Goal: Information Seeking & Learning: Learn about a topic

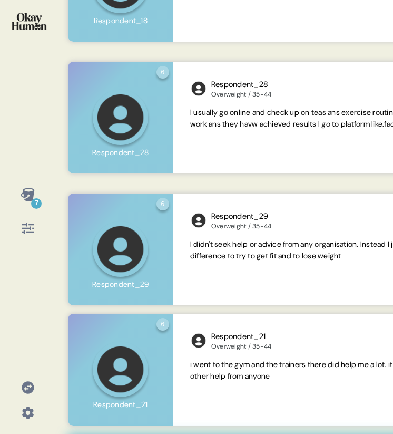
scroll to position [849, 0]
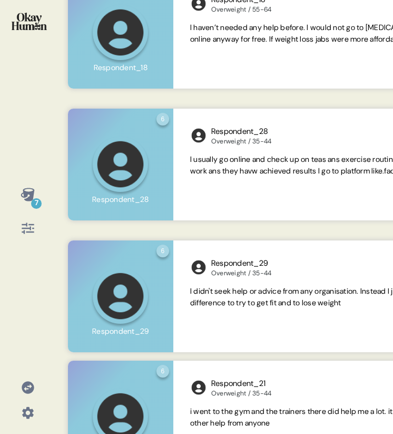
click at [30, 241] on div "7" at bounding box center [27, 217] width 55 height 434
click at [27, 233] on icon at bounding box center [28, 228] width 15 height 15
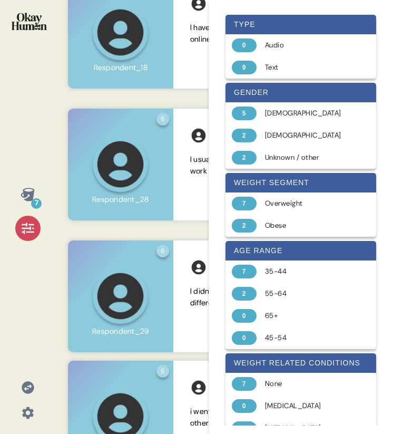
click at [49, 109] on div "7" at bounding box center [27, 217] width 55 height 434
click at [21, 186] on div "7" at bounding box center [27, 194] width 25 height 25
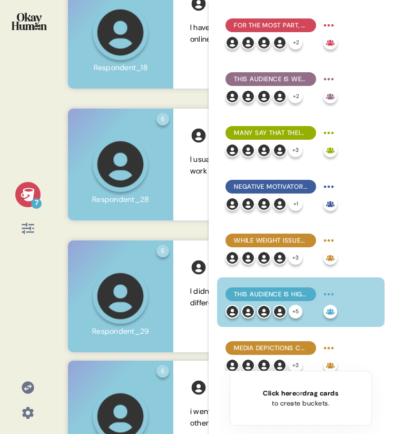
click at [26, 195] on icon at bounding box center [28, 194] width 14 height 13
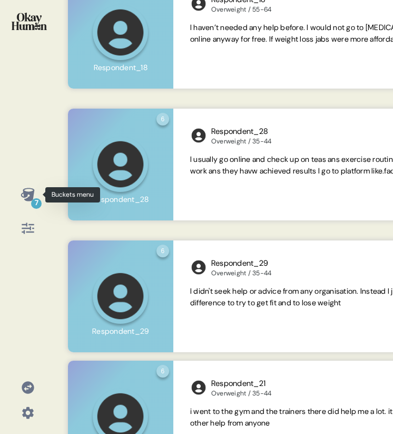
click at [27, 199] on icon at bounding box center [28, 194] width 14 height 13
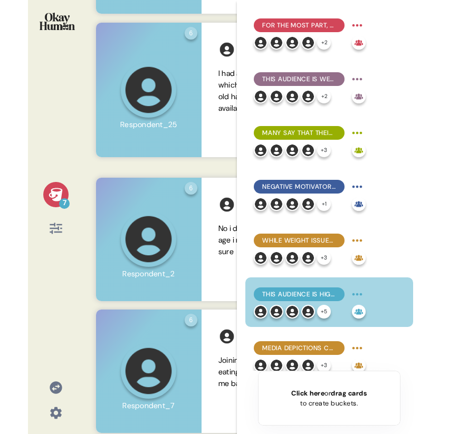
scroll to position [0, 0]
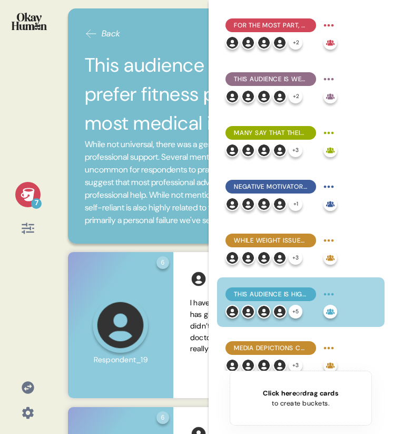
click at [103, 40] on span "Back" at bounding box center [111, 33] width 19 height 13
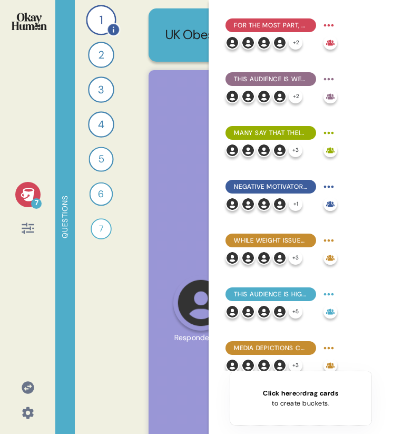
click at [105, 24] on div "1" at bounding box center [101, 20] width 30 height 30
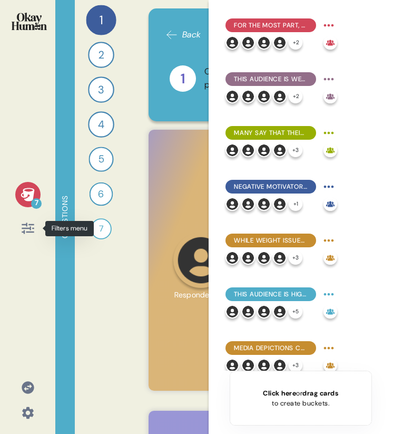
click at [24, 227] on icon at bounding box center [28, 228] width 15 height 15
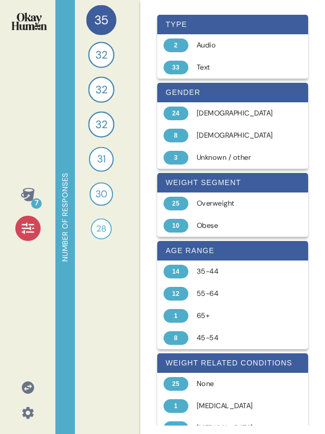
click at [27, 231] on icon at bounding box center [28, 228] width 12 height 11
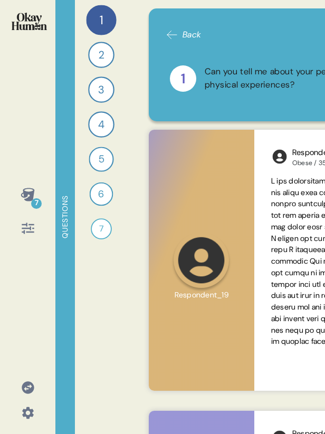
click at [173, 36] on icon at bounding box center [172, 34] width 13 height 13
click at [172, 37] on icon at bounding box center [172, 34] width 13 height 13
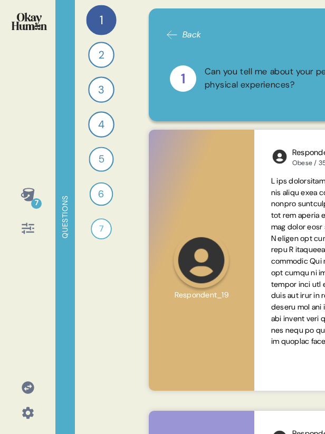
click at [172, 37] on icon at bounding box center [172, 34] width 13 height 13
click at [94, 19] on div "1" at bounding box center [101, 20] width 30 height 30
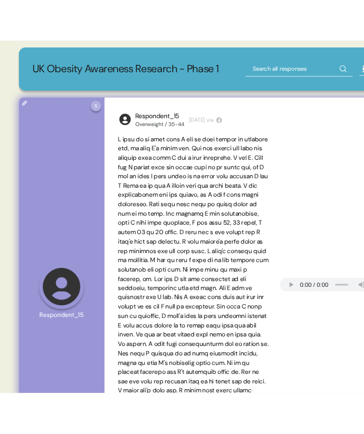
scroll to position [0, 187]
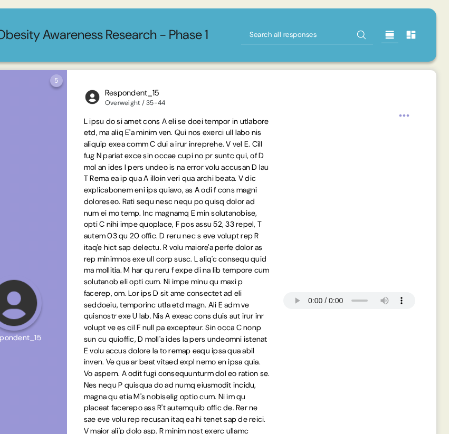
click at [291, 42] on input "text" at bounding box center [307, 34] width 132 height 19
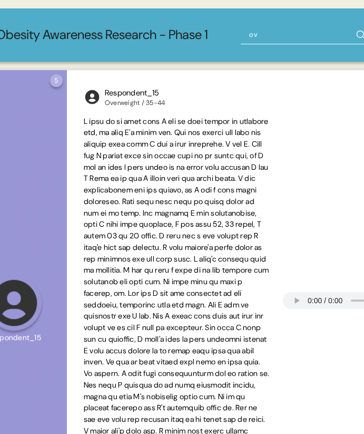
type input "o"
type input "as a child"
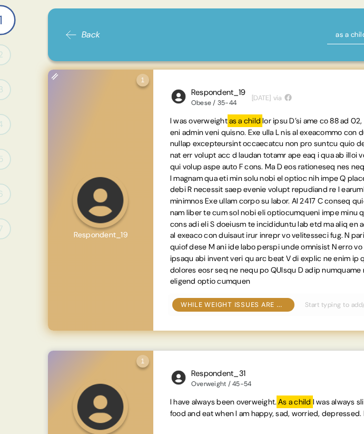
scroll to position [0, 107]
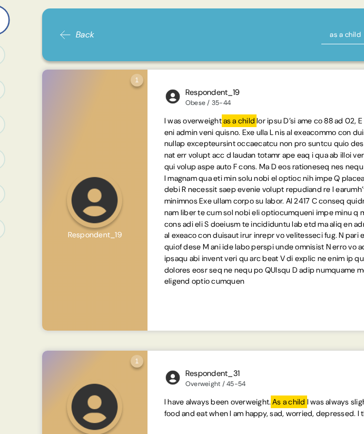
type input "laziness"
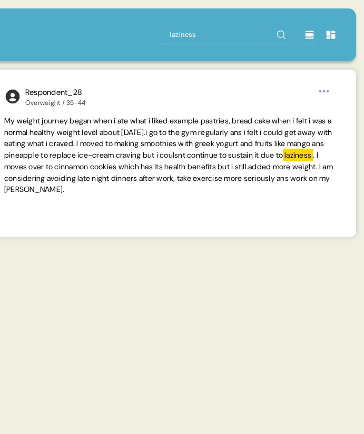
scroll to position [0, 272]
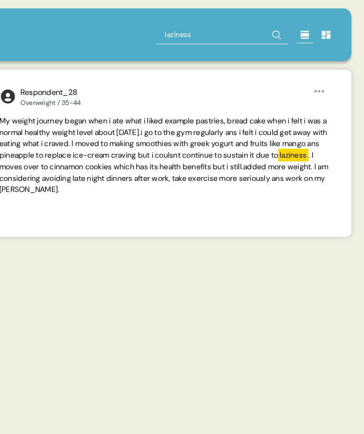
click at [181, 38] on input "laziness" at bounding box center [223, 34] width 132 height 19
type input "lazy"
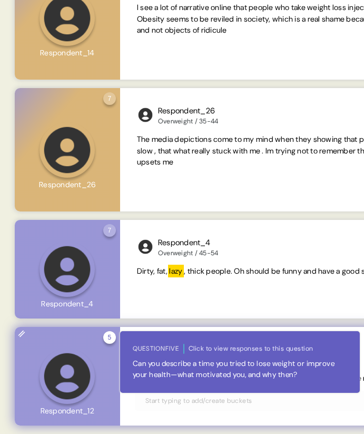
scroll to position [0, 134]
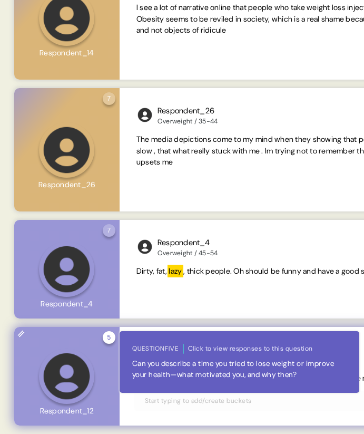
click at [236, 365] on div "Can you describe a time you tried to lose weight or improve your health—what mo…" at bounding box center [239, 369] width 215 height 22
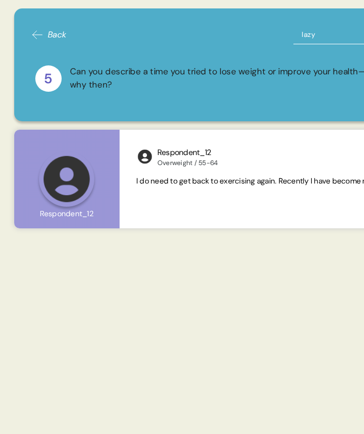
click at [236, 365] on div "Back lazy 5 Can you describe a time you tried to lose weight or improve your he…" at bounding box center [252, 217] width 500 height 434
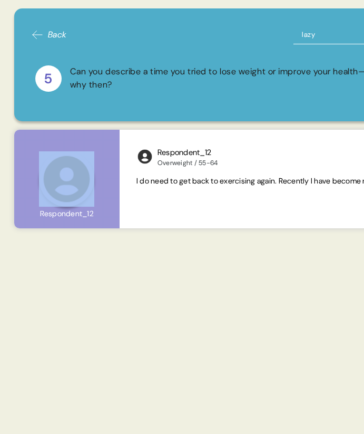
click at [236, 365] on div "Back lazy 5 Can you describe a time you tried to lose weight or improve your he…" at bounding box center [252, 217] width 500 height 434
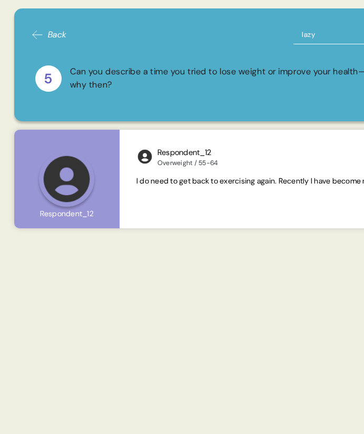
click at [98, 79] on div "Can you describe a time you tried to lose weight or improve your health—what mo…" at bounding box center [269, 78] width 398 height 26
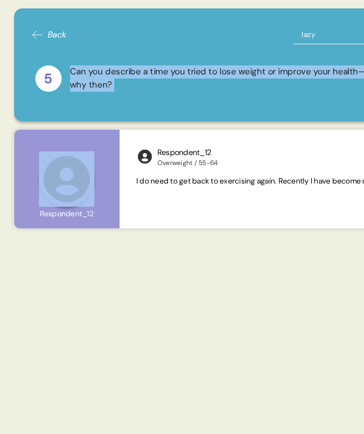
click at [98, 79] on div "Can you describe a time you tried to lose weight or improve your health—what mo…" at bounding box center [269, 78] width 398 height 26
copy div "Can you describe a time you tried to lose weight or improve your health—what mo…"
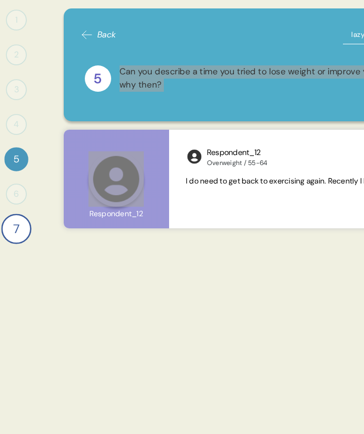
scroll to position [0, 180]
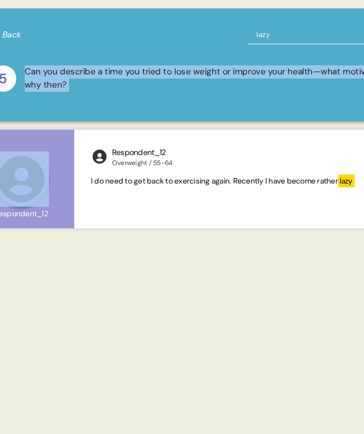
click at [258, 37] on input "lazy" at bounding box center [314, 34] width 132 height 19
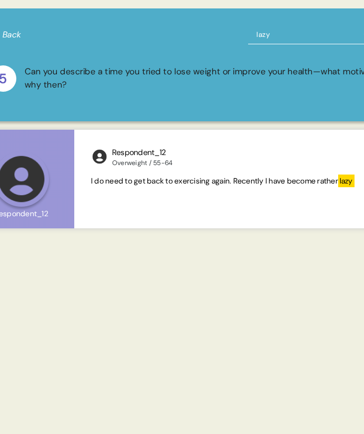
click at [258, 37] on input "lazy" at bounding box center [314, 34] width 132 height 19
type input "tried several"
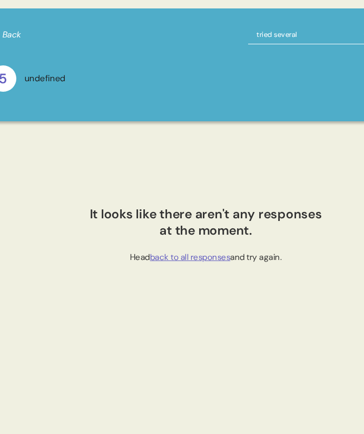
click at [290, 36] on input "tried several" at bounding box center [314, 34] width 132 height 19
paste input "After a year"
type input "After a year"
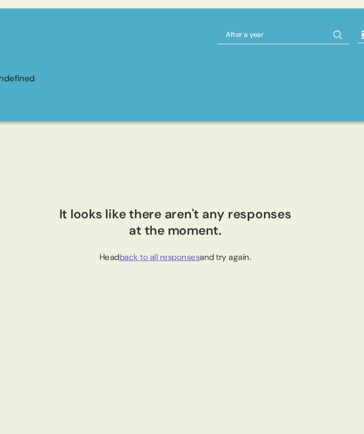
scroll to position [0, 272]
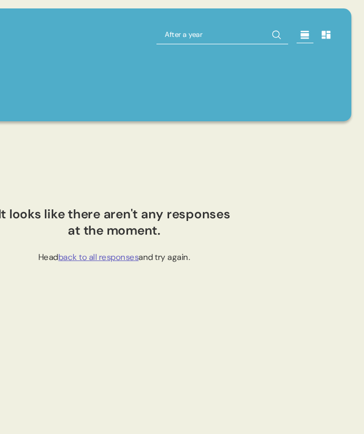
click at [187, 33] on input "After a year" at bounding box center [223, 34] width 132 height 19
type input "l"
type input "3 stone"
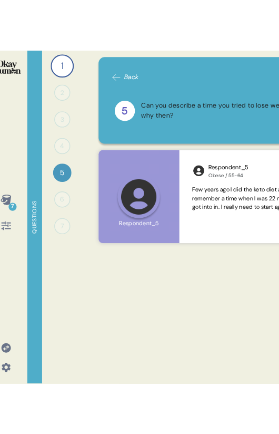
scroll to position [0, 0]
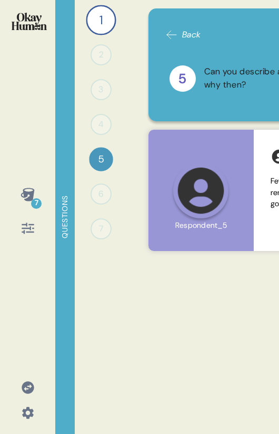
click at [24, 12] on div at bounding box center [27, 28] width 38 height 40
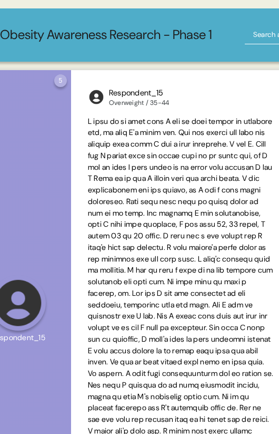
scroll to position [0, 261]
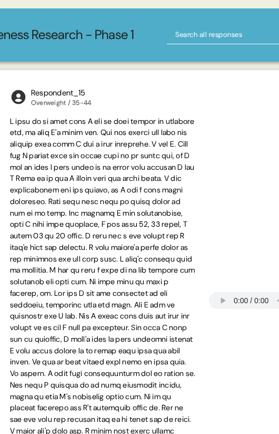
click at [194, 36] on input "text" at bounding box center [233, 34] width 132 height 19
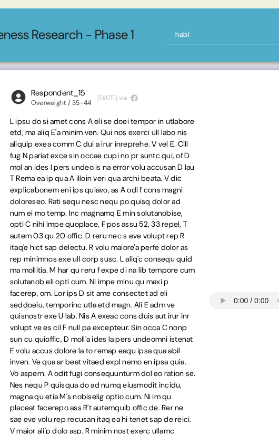
type input "habit"
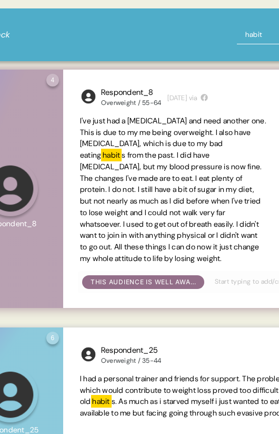
scroll to position [0, 0]
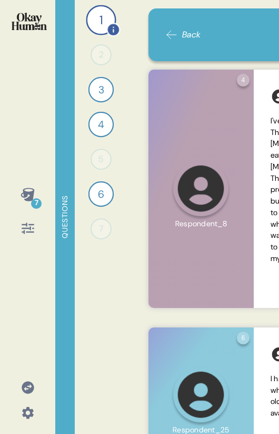
click at [97, 24] on div "1" at bounding box center [101, 20] width 30 height 30
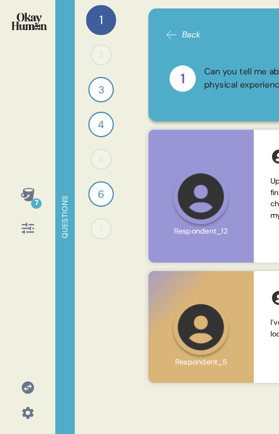
click at [21, 21] on img at bounding box center [29, 21] width 35 height 17
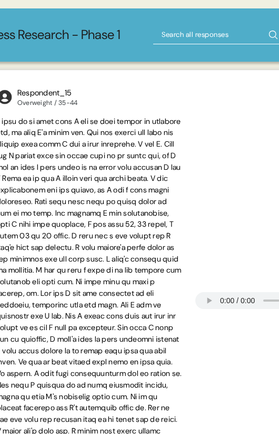
scroll to position [0, 356]
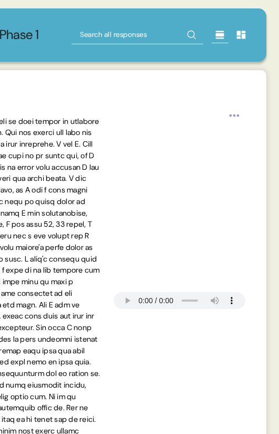
click at [125, 34] on input "text" at bounding box center [138, 34] width 132 height 19
type input "physical tasks"
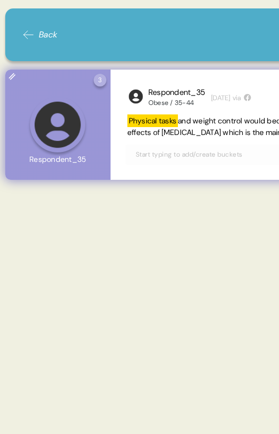
scroll to position [0, 144]
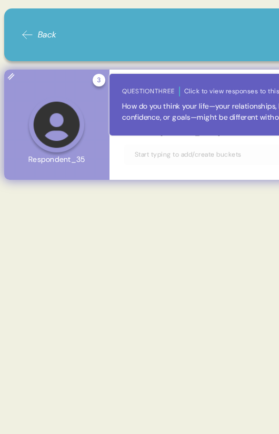
click at [96, 81] on div "3 Question three Click to view responses to this question How do you think your…" at bounding box center [99, 80] width 13 height 13
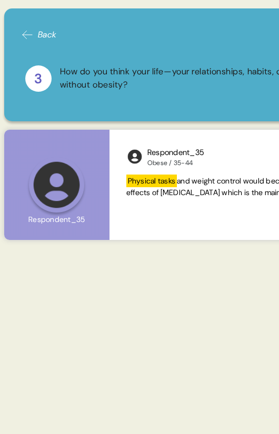
click at [96, 76] on div "How do you think your life—your relationships, habits, confidence, or goals—mig…" at bounding box center [259, 78] width 398 height 26
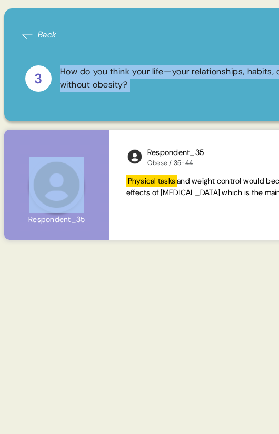
click at [96, 76] on div "How do you think your life—your relationships, habits, confidence, or goals—mig…" at bounding box center [259, 78] width 398 height 26
copy div "How do you think your life—your relationships, habits, confidence, or goals—mig…"
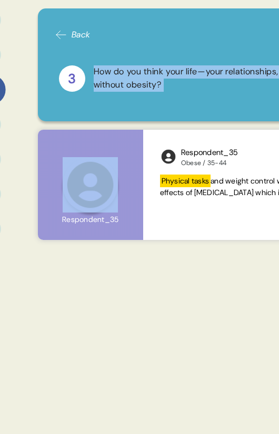
scroll to position [0, 0]
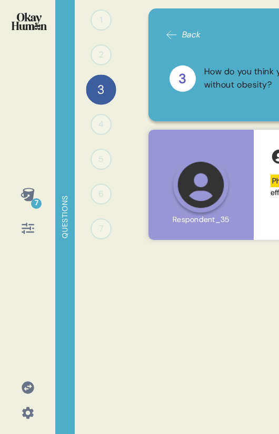
click at [26, 7] on div "7" at bounding box center [27, 217] width 55 height 434
click at [26, 14] on img at bounding box center [29, 21] width 35 height 17
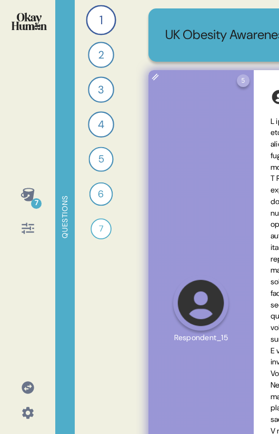
scroll to position [0, 356]
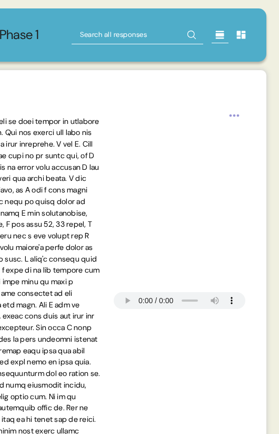
click at [141, 38] on input "text" at bounding box center [138, 34] width 132 height 19
paste input "easily exhausted"
type input "easily exhausted"
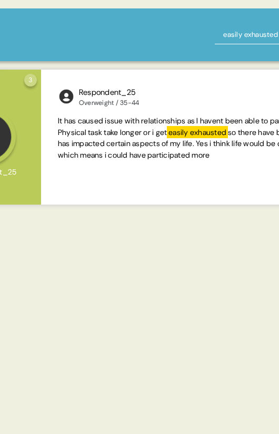
scroll to position [0, 236]
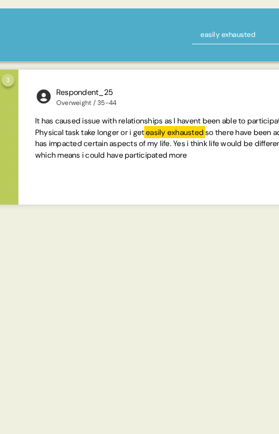
click at [221, 34] on input "easily exhausted" at bounding box center [258, 34] width 132 height 19
type input "[MEDICAL_DATA]"
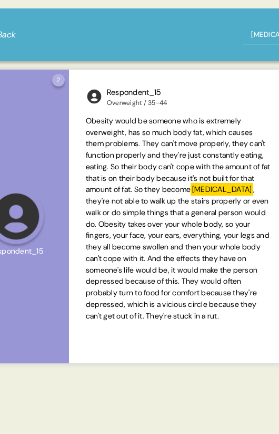
scroll to position [0, 275]
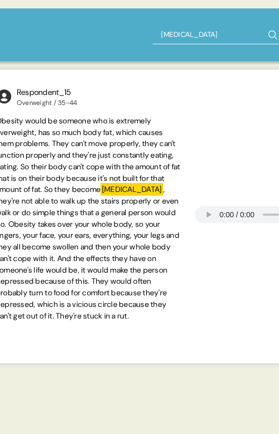
click at [173, 34] on input "[MEDICAL_DATA]" at bounding box center [219, 34] width 132 height 19
type input "your confidence"
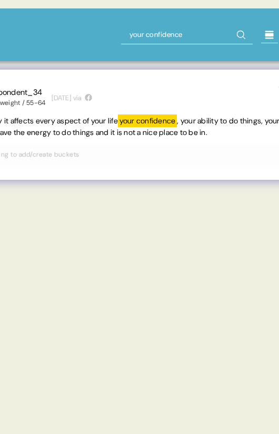
scroll to position [0, 356]
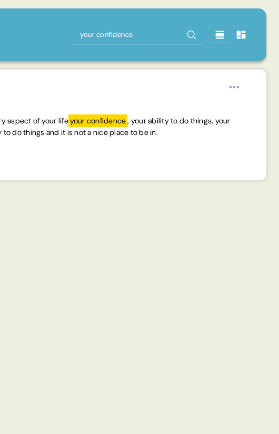
click at [108, 38] on input "your confidence" at bounding box center [138, 34] width 132 height 19
type input "nine times"
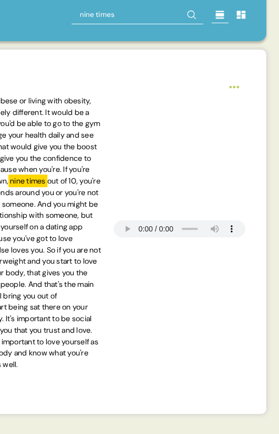
click at [118, 18] on input "nine times" at bounding box center [138, 14] width 132 height 19
type input "dating app"
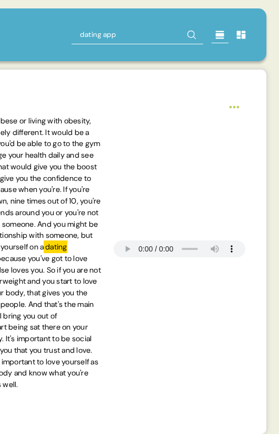
click at [105, 39] on input "dating app" at bounding box center [138, 34] width 132 height 19
type input "square"
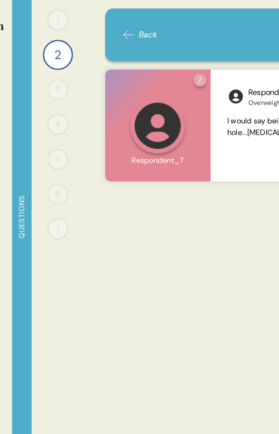
scroll to position [0, 0]
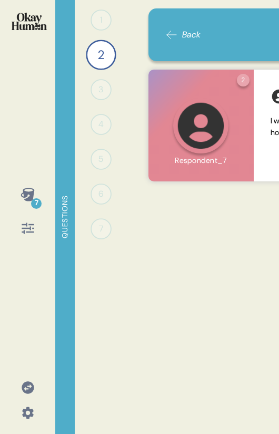
click at [187, 30] on span "Back" at bounding box center [191, 34] width 19 height 13
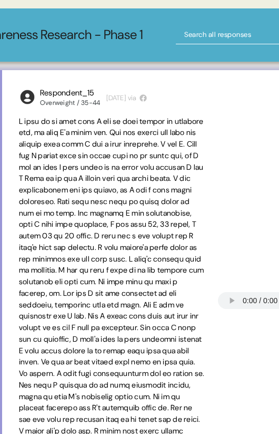
scroll to position [0, 356]
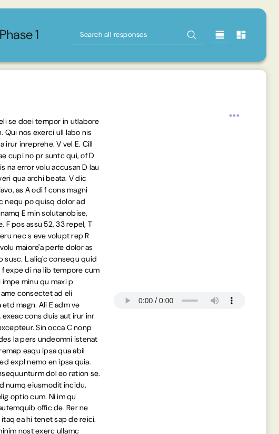
click at [117, 34] on input "text" at bounding box center [138, 34] width 132 height 19
type input "more fat than"
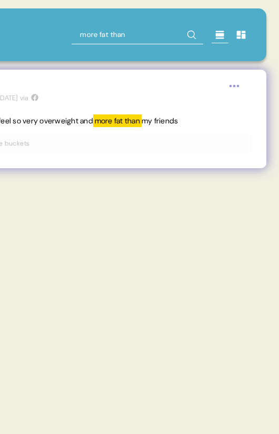
scroll to position [0, 347]
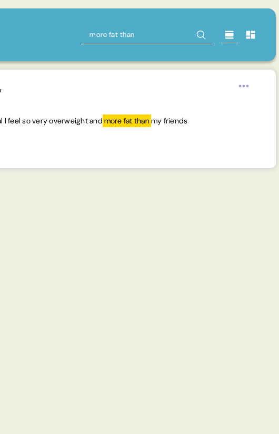
click at [147, 35] on input "more fat than" at bounding box center [147, 34] width 132 height 19
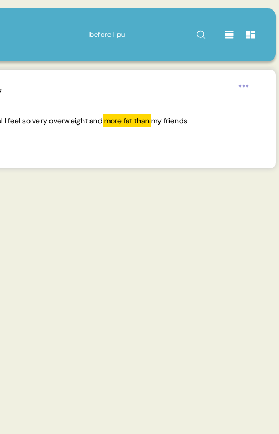
type input "before I put"
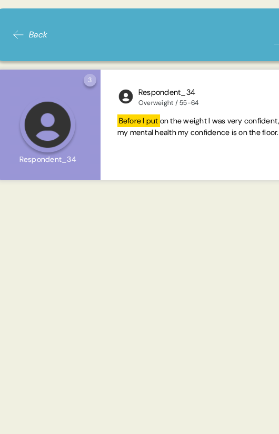
scroll to position [0, 356]
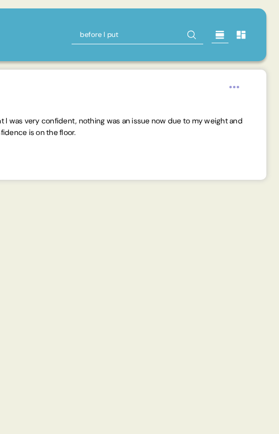
click at [140, 32] on input "before I put" at bounding box center [138, 34] width 132 height 19
type input "hate the way"
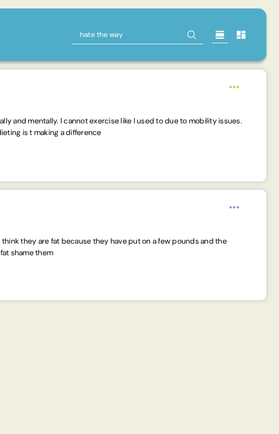
click at [125, 40] on input "hate the way" at bounding box center [138, 34] width 132 height 19
click at [125, 39] on input "hate the way" at bounding box center [138, 34] width 132 height 19
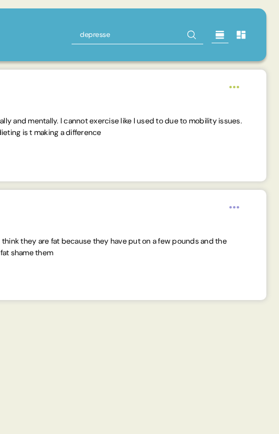
type input "depressed"
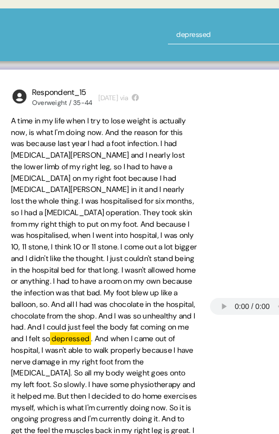
scroll to position [0, 306]
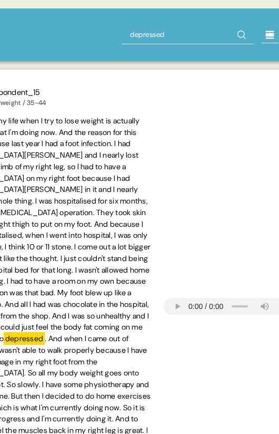
click at [185, 33] on input "depressed" at bounding box center [188, 34] width 132 height 19
type input "depressed because of this"
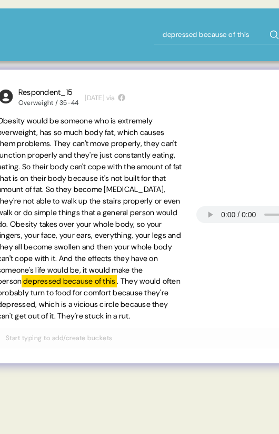
scroll to position [0, 182]
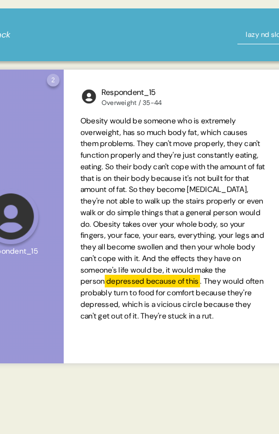
scroll to position [0, 200]
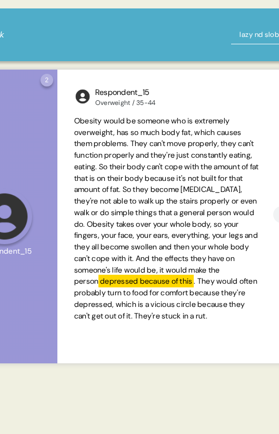
type input "lazy nd slowbecause of this"
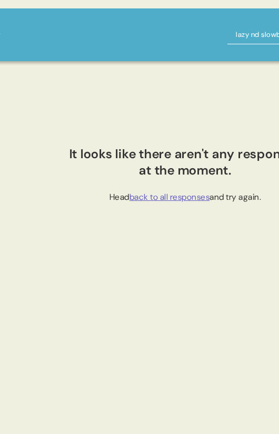
click at [222, 23] on div "Back lazy nd slowbecause of this" at bounding box center [185, 34] width 475 height 53
type input "lazy and slow"
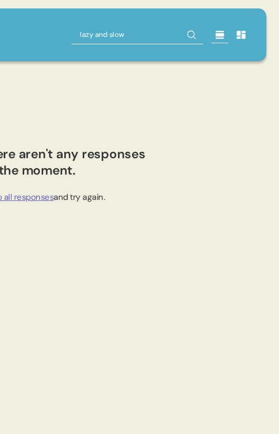
scroll to position [0, 0]
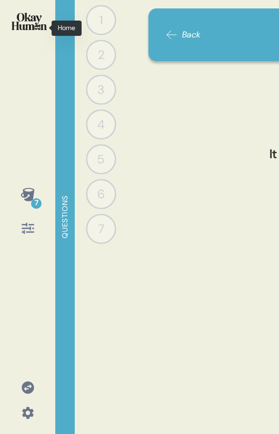
click at [21, 7] on div "7" at bounding box center [27, 217] width 55 height 434
click at [22, 16] on img at bounding box center [29, 21] width 35 height 17
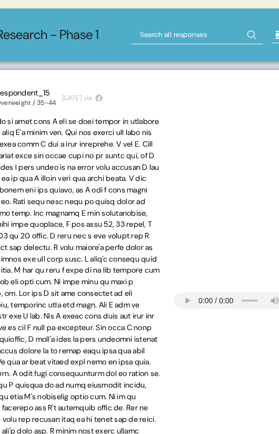
scroll to position [0, 356]
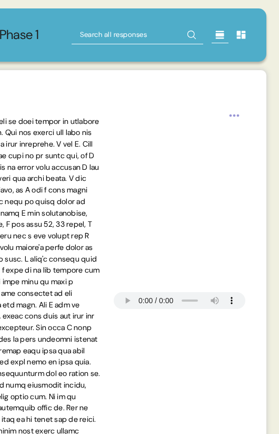
click at [118, 36] on input "text" at bounding box center [138, 34] width 132 height 19
type input "lazy and slow"
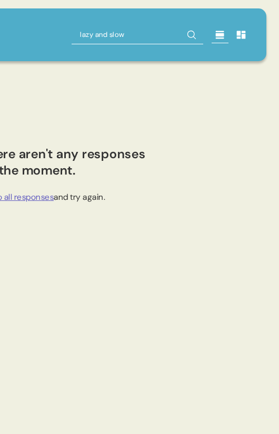
click at [112, 35] on input "lazy and slow" at bounding box center [138, 34] width 132 height 19
type input "media depcition"
click at [118, 34] on input "media depcition" at bounding box center [138, 34] width 132 height 19
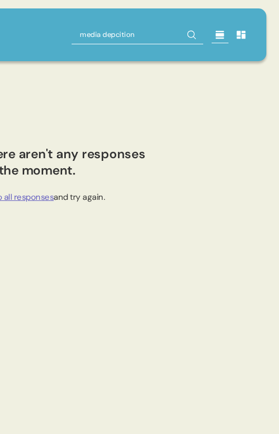
click at [118, 34] on input "media depcition" at bounding box center [138, 34] width 132 height 19
type input "media depiction"
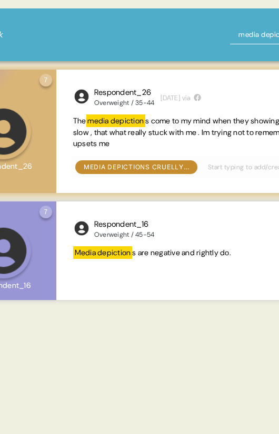
scroll to position [0, 168]
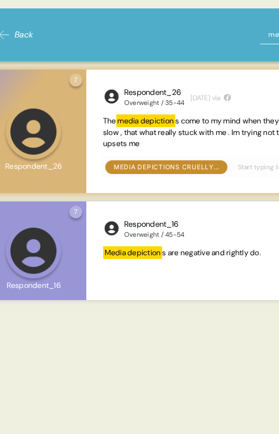
click at [82, 84] on div "7 Question seven Click to view responses to this question How have you seen ove…" at bounding box center [33, 131] width 105 height 123
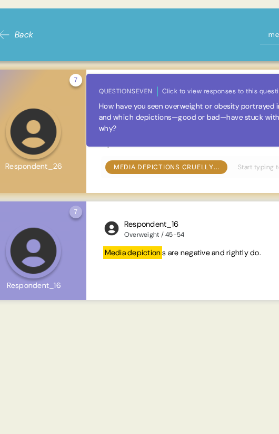
click at [76, 83] on div "7 Question seven Click to view responses to this question How have you seen ove…" at bounding box center [76, 80] width 13 height 13
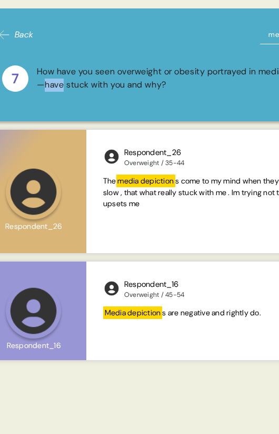
click at [76, 83] on div "How have you seen overweight or obesity portrayed in media, and which depiction…" at bounding box center [236, 78] width 398 height 26
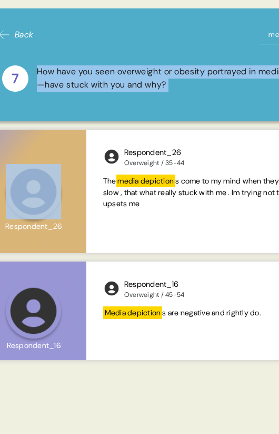
click at [76, 83] on div "How have you seen overweight or obesity portrayed in media, and which depiction…" at bounding box center [236, 78] width 398 height 26
copy div "How have you seen overweight or obesity portrayed in media, and which depiction…"
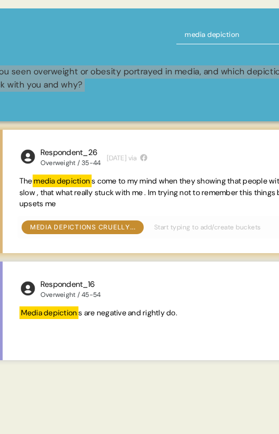
scroll to position [0, 266]
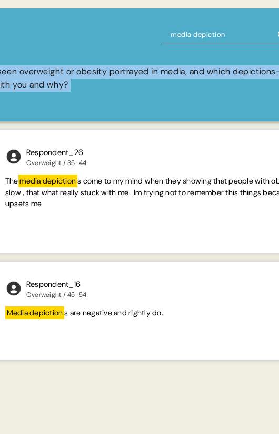
click at [216, 30] on input "media depiction" at bounding box center [228, 34] width 132 height 19
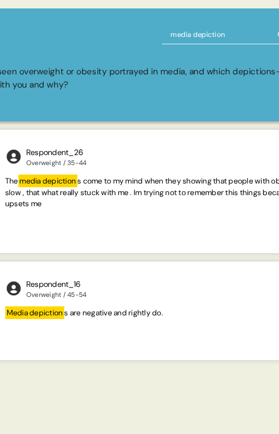
click at [216, 30] on input "media depiction" at bounding box center [228, 34] width 132 height 19
type input "used teabag"
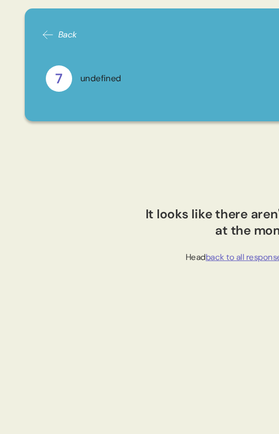
scroll to position [0, 0]
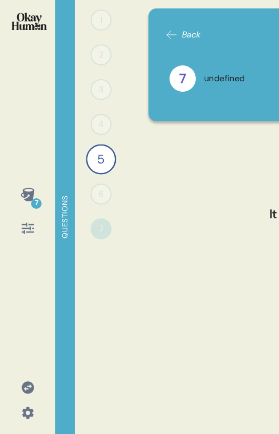
click at [185, 35] on span "Back" at bounding box center [191, 34] width 19 height 13
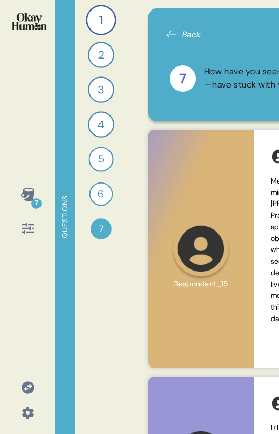
click at [25, 26] on img at bounding box center [29, 21] width 35 height 17
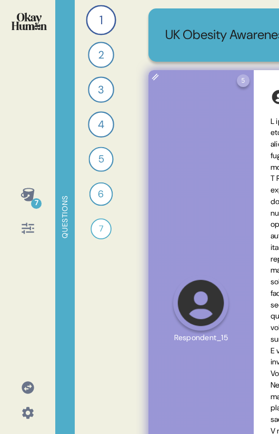
scroll to position [0, 356]
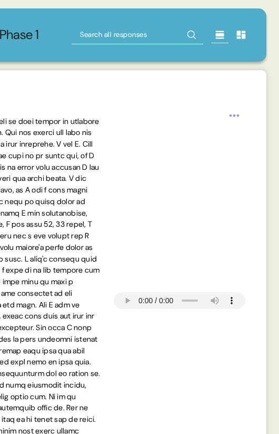
click at [141, 32] on input "text" at bounding box center [138, 34] width 132 height 19
type input "teabag"
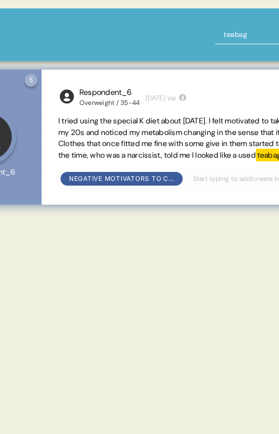
scroll to position [0, 212]
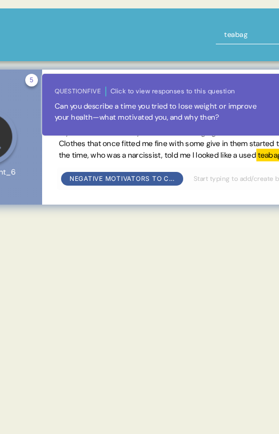
click at [28, 79] on div "5 Question five Click to view responses to this question Can you describe a tim…" at bounding box center [31, 80] width 13 height 13
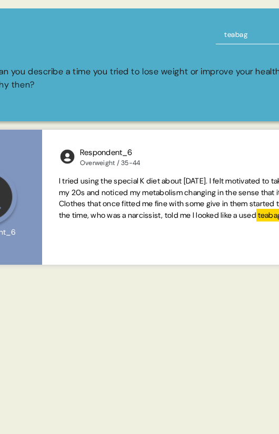
click at [44, 77] on div "Can you describe a time you tried to lose weight or improve your health—what mo…" at bounding box center [192, 78] width 398 height 26
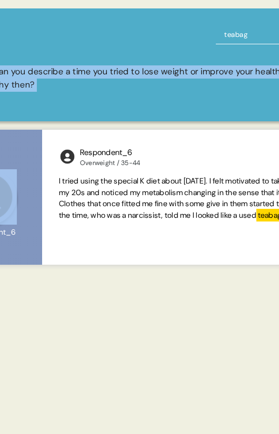
click at [44, 77] on div "Can you describe a time you tried to lose weight or improve your health—what mo…" at bounding box center [192, 78] width 398 height 26
copy div "Can you describe a time you tried to lose weight or improve your health—what mo…"
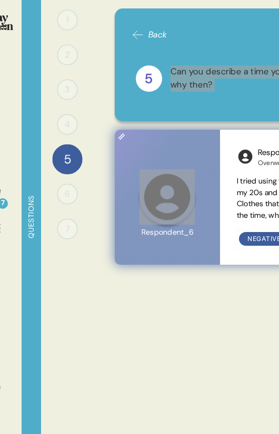
scroll to position [0, 0]
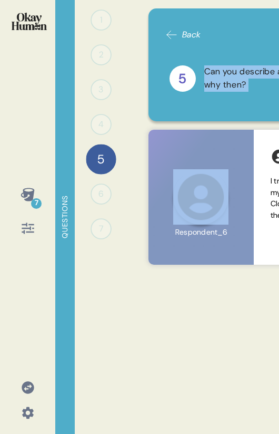
click at [25, 26] on img at bounding box center [29, 21] width 35 height 17
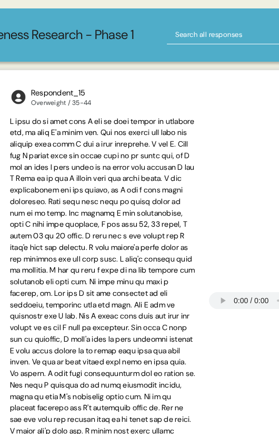
scroll to position [0, 353]
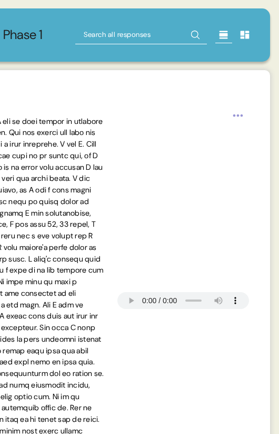
click at [165, 34] on input "text" at bounding box center [141, 34] width 132 height 19
type input "potato"
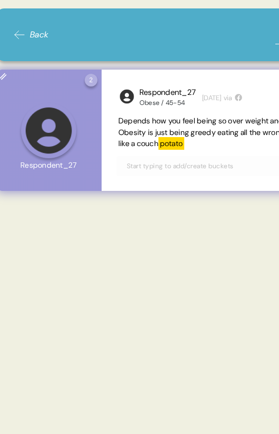
scroll to position [0, 148]
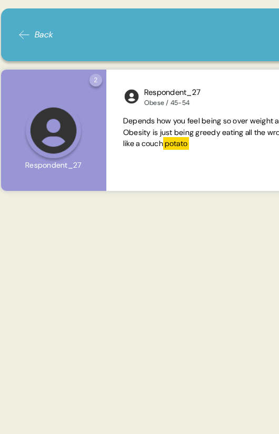
click at [26, 31] on icon at bounding box center [24, 34] width 13 height 13
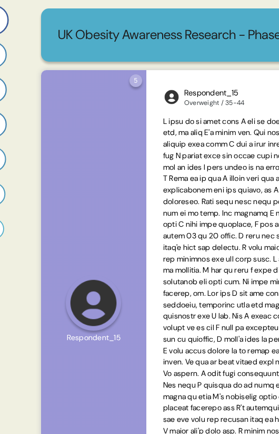
scroll to position [0, 0]
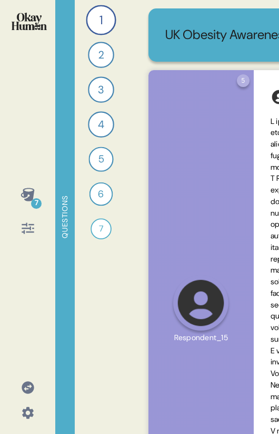
click at [30, 21] on img at bounding box center [29, 21] width 35 height 17
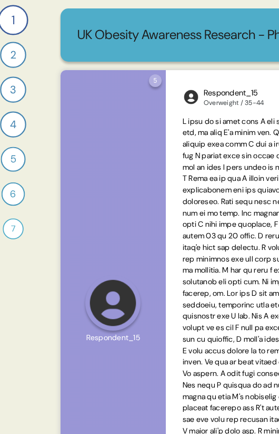
scroll to position [0, 356]
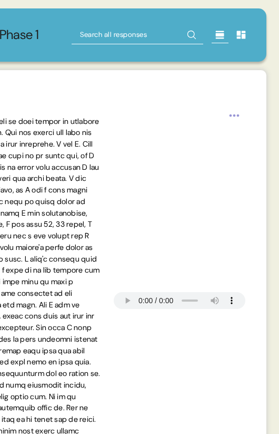
click at [133, 35] on input "text" at bounding box center [138, 34] width 132 height 19
type input "I'm scared"
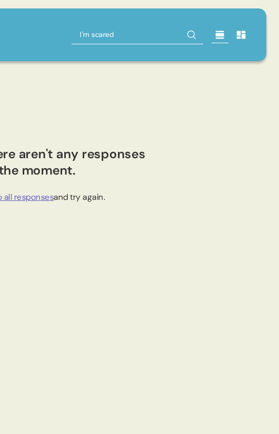
click at [105, 40] on input "I'm scared" at bounding box center [138, 34] width 132 height 19
type input "fully"
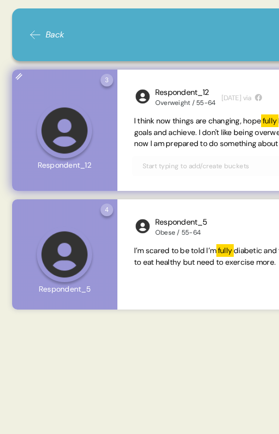
scroll to position [0, 128]
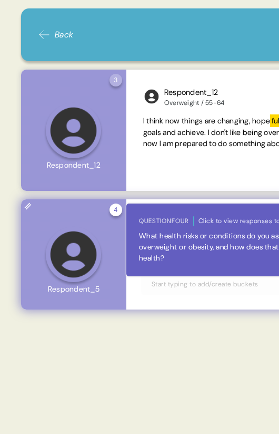
click at [115, 210] on div "4 Question four Click to view responses to this question What health risks or c…" at bounding box center [116, 210] width 13 height 13
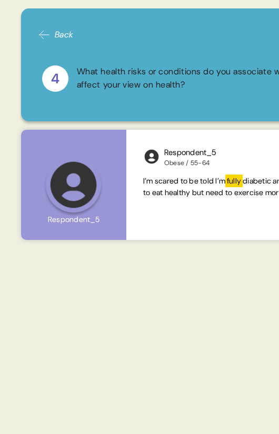
click at [112, 81] on div "What health risks or conditions do you associate with overweight or obesity, an…" at bounding box center [276, 78] width 398 height 26
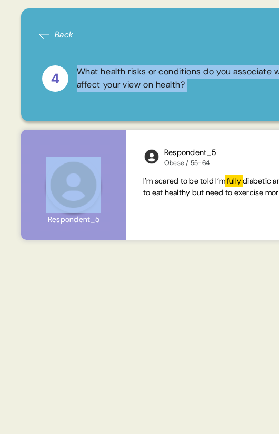
click at [112, 81] on div "What health risks or conditions do you associate with overweight or obesity, an…" at bounding box center [276, 78] width 398 height 26
copy div "What health risks or conditions do you associate with overweight or obesity, an…"
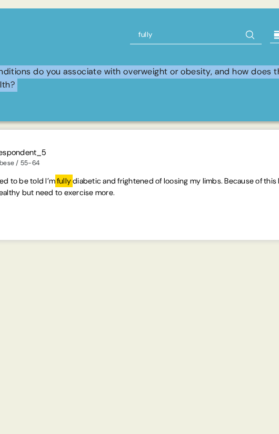
scroll to position [0, 356]
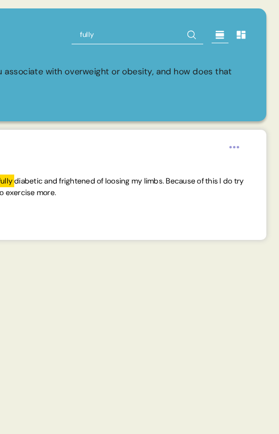
click at [84, 38] on input "fully" at bounding box center [138, 34] width 132 height 19
type input "no [MEDICAL_DATA]"
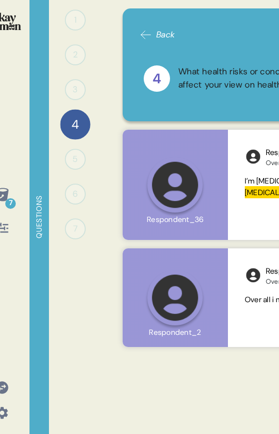
scroll to position [0, 0]
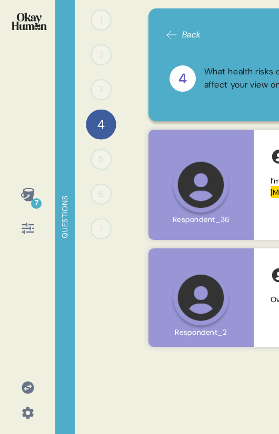
click at [19, 5] on div "7" at bounding box center [27, 217] width 55 height 434
click at [20, 16] on img at bounding box center [29, 21] width 35 height 17
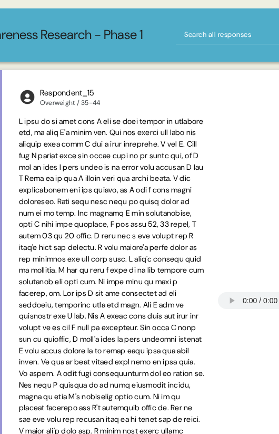
scroll to position [0, 356]
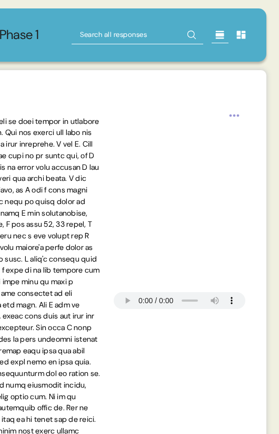
click at [154, 31] on input "text" at bounding box center [138, 34] width 132 height 19
type input "mile walk"
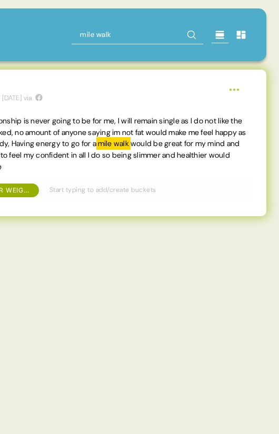
scroll to position [0, 0]
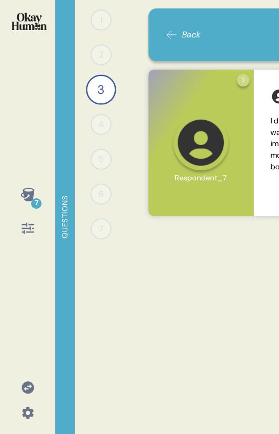
click at [17, 14] on img at bounding box center [29, 21] width 35 height 17
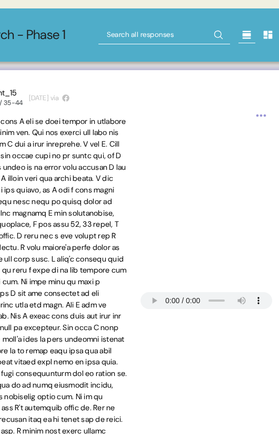
scroll to position [0, 356]
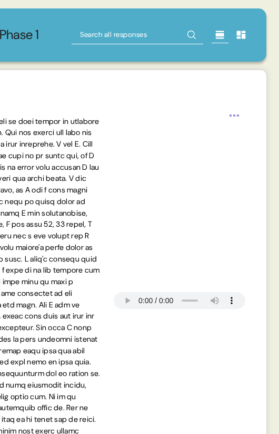
click at [129, 39] on input "text" at bounding box center [138, 34] width 132 height 19
type input "start to"
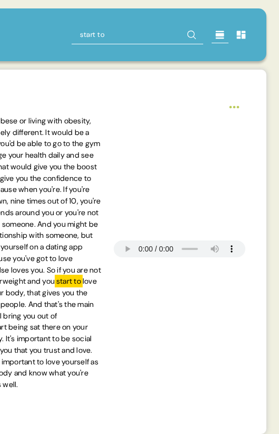
click at [132, 42] on input "start to" at bounding box center [138, 34] width 132 height 19
type input "start to love"
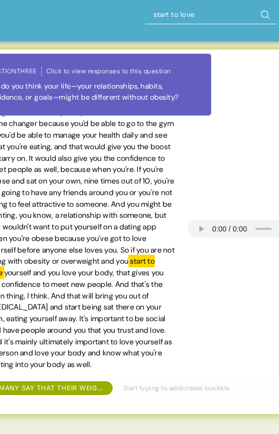
scroll to position [0, 0]
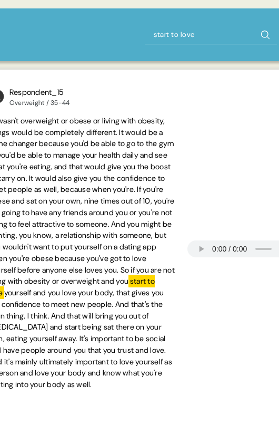
click at [178, 34] on input "start to love" at bounding box center [212, 34] width 132 height 19
type input "beautiful"
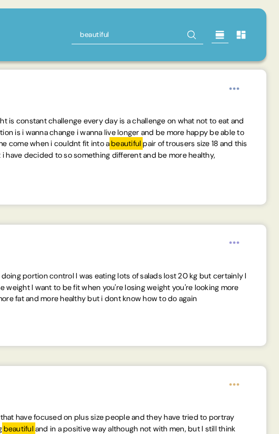
click at [101, 32] on input "beautiful" at bounding box center [138, 34] width 132 height 19
type input "younger more beutiful"
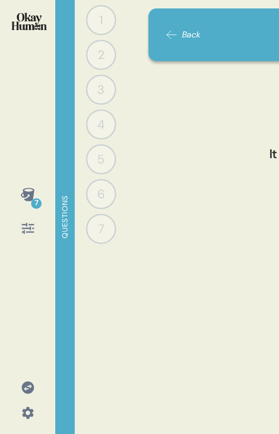
click at [26, 18] on img at bounding box center [29, 21] width 35 height 17
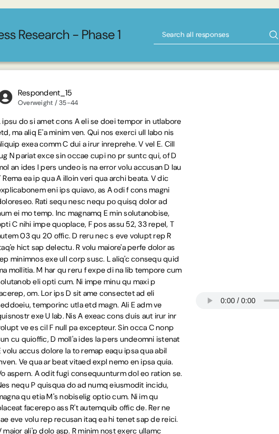
scroll to position [0, 356]
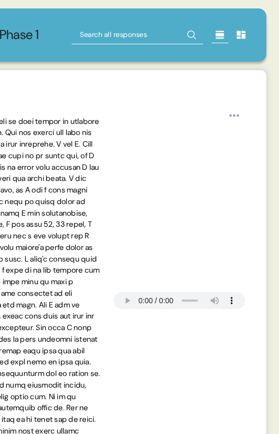
click at [126, 25] on input "text" at bounding box center [138, 34] width 132 height 19
paste input "younger more beautiful"
type input "younger more beautiful"
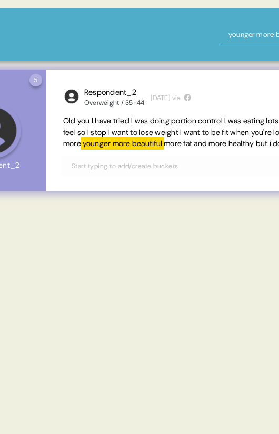
scroll to position [0, 0]
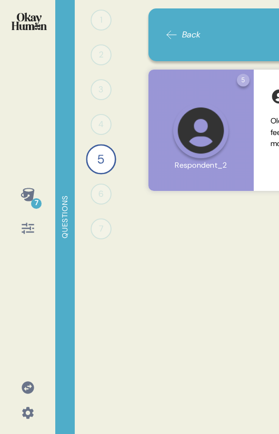
click at [30, 22] on img at bounding box center [29, 21] width 35 height 17
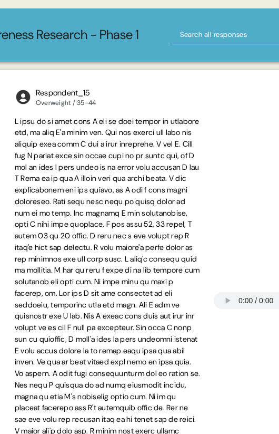
scroll to position [0, 299]
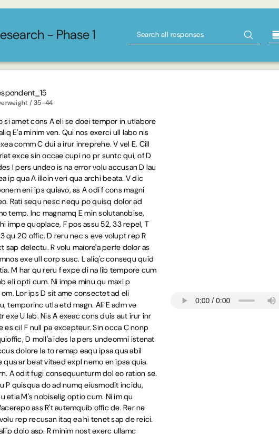
click at [180, 39] on input "text" at bounding box center [195, 34] width 132 height 19
type input "I haven't needed any help before"
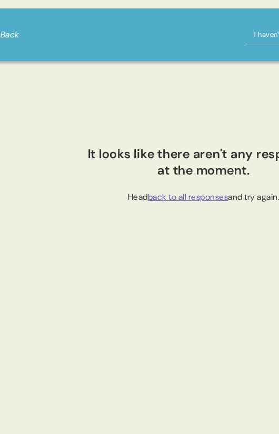
scroll to position [0, 159]
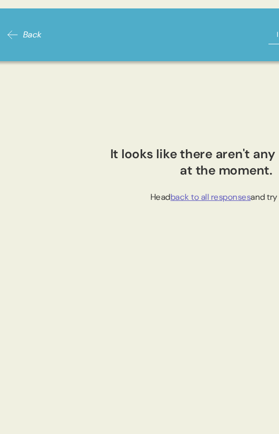
click at [40, 40] on span "Back" at bounding box center [32, 34] width 19 height 13
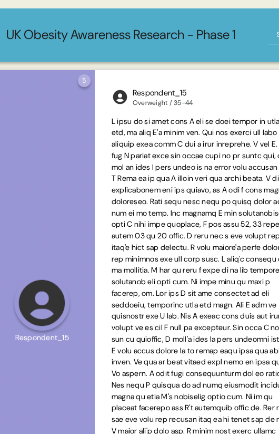
scroll to position [0, 356]
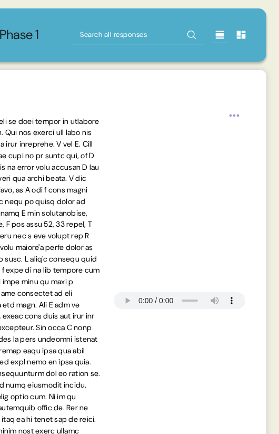
click at [158, 45] on div "UK Obesity Awareness Research - Phase 1" at bounding box center [29, 34] width 475 height 53
click at [156, 35] on input "text" at bounding box center [138, 34] width 132 height 19
paste input "I haven’t needed any help before"
type input "I haven’t needed any help before"
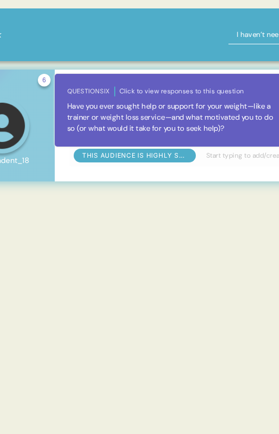
scroll to position [0, 219]
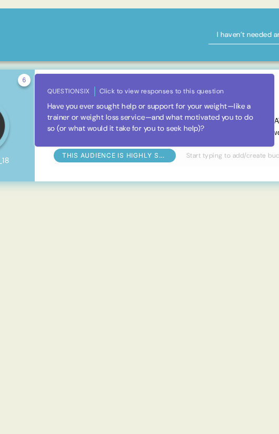
click at [21, 82] on div "6 Question six Click to view responses to this question Have you ever sought he…" at bounding box center [24, 80] width 13 height 13
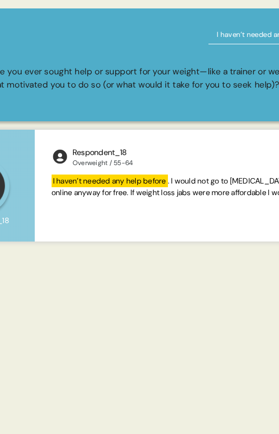
click at [21, 82] on div "Have you ever sought help or support for your weight—like a trainer or weight l…" at bounding box center [184, 78] width 398 height 26
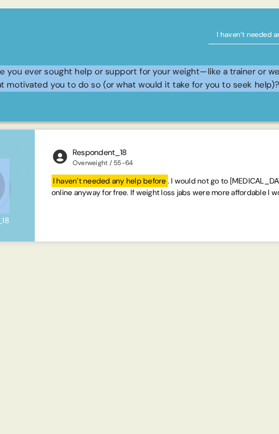
click at [21, 82] on div "Have you ever sought help or support for your weight—like a trainer or weight l…" at bounding box center [184, 78] width 398 height 26
copy div "Have you ever sought help or support for your weight—like a trainer or weight l…"
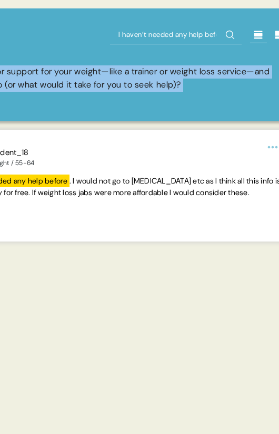
scroll to position [0, 356]
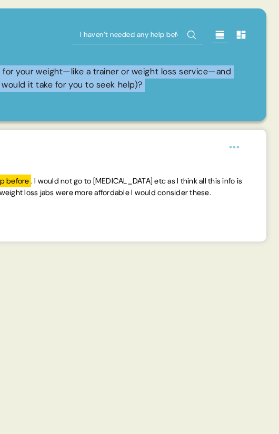
click at [133, 34] on input "I haven’t needed any help before" at bounding box center [138, 34] width 132 height 19
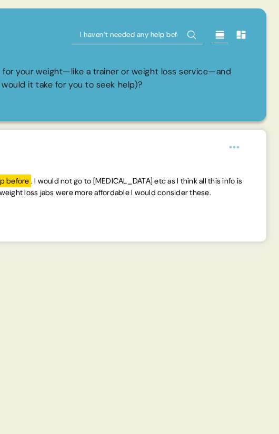
click at [133, 34] on input "I haven’t needed any help before" at bounding box center [138, 34] width 132 height 19
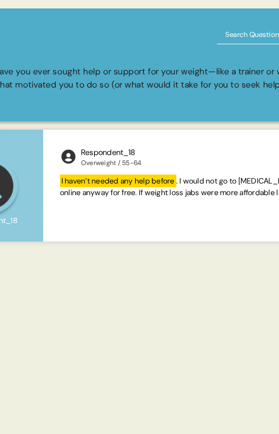
scroll to position [0, 0]
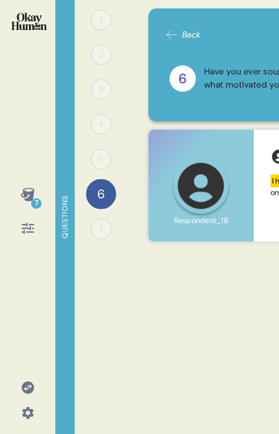
click at [180, 37] on span "Back" at bounding box center [184, 34] width 36 height 13
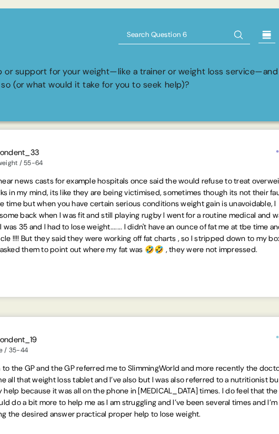
scroll to position [0, 356]
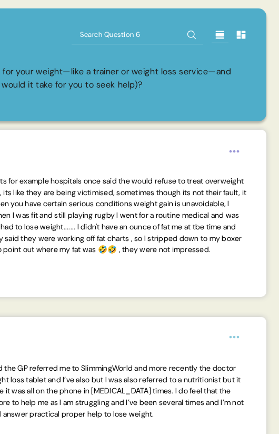
click at [142, 36] on input "text" at bounding box center [138, 34] width 132 height 19
paste input "I look for a support from other people"
type input "I look for a support from other people"
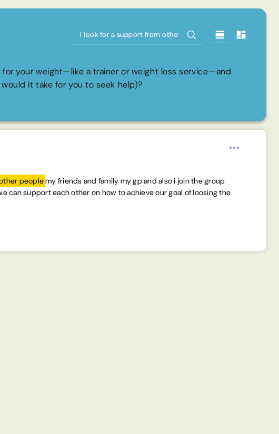
click at [140, 32] on input "I look for a support from other people" at bounding box center [138, 34] width 132 height 19
type input "weight loss jabs now"
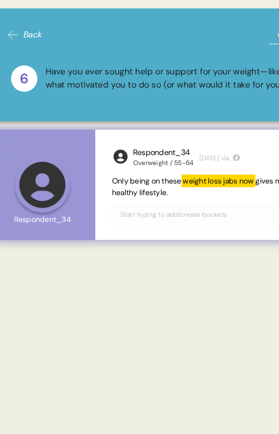
scroll to position [0, 130]
